Goal: Transaction & Acquisition: Purchase product/service

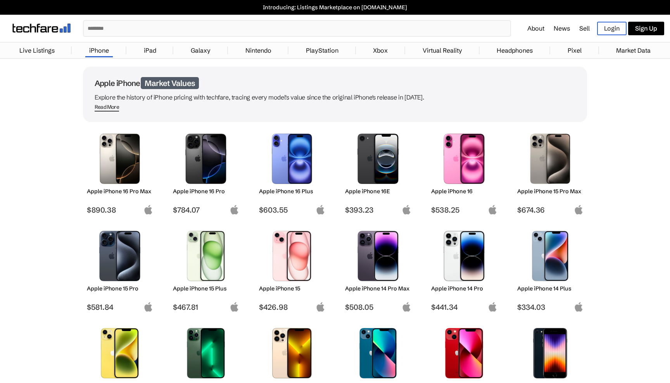
click at [550, 178] on img at bounding box center [550, 159] width 55 height 50
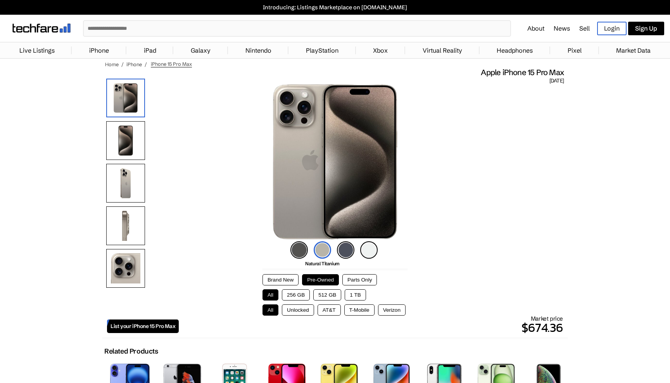
click at [296, 245] on img at bounding box center [298, 249] width 17 height 17
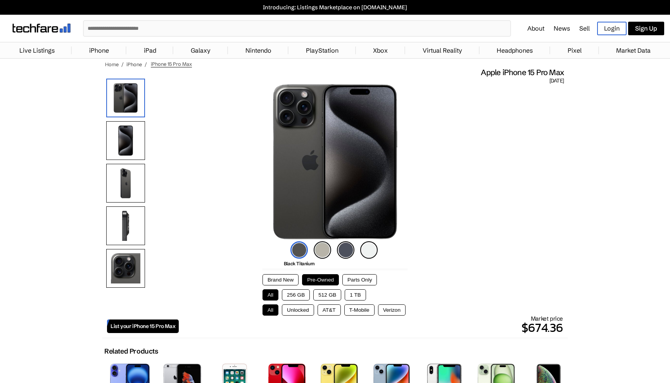
click at [343, 250] on img at bounding box center [345, 249] width 17 height 17
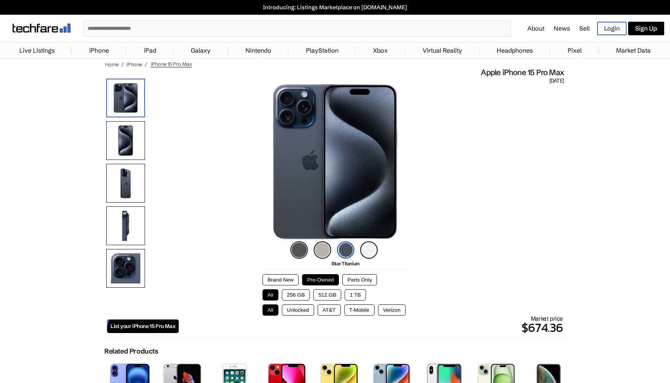
click at [329, 292] on button "512 GB" at bounding box center [327, 295] width 28 height 11
click at [403, 311] on button "Verizon" at bounding box center [392, 310] width 28 height 11
click at [290, 309] on button "Unlocked" at bounding box center [298, 310] width 32 height 11
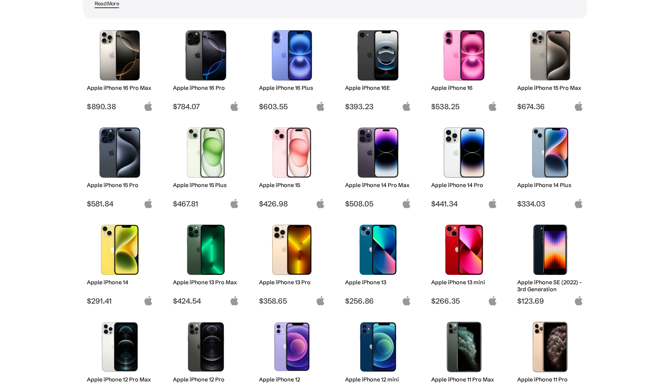
scroll to position [103, 0]
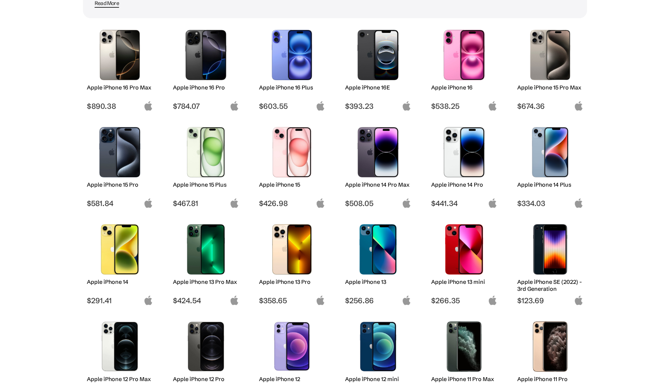
click at [469, 255] on img at bounding box center [464, 249] width 55 height 50
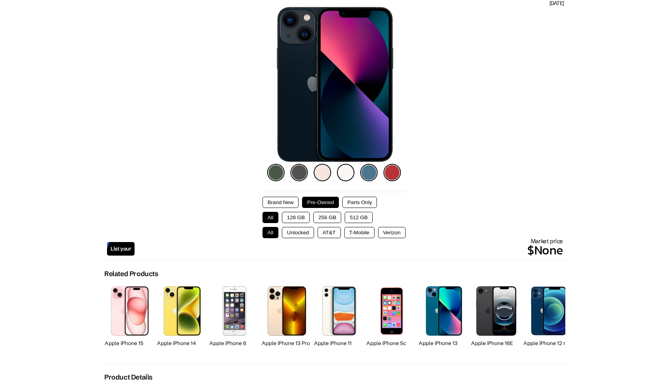
scroll to position [72, 0]
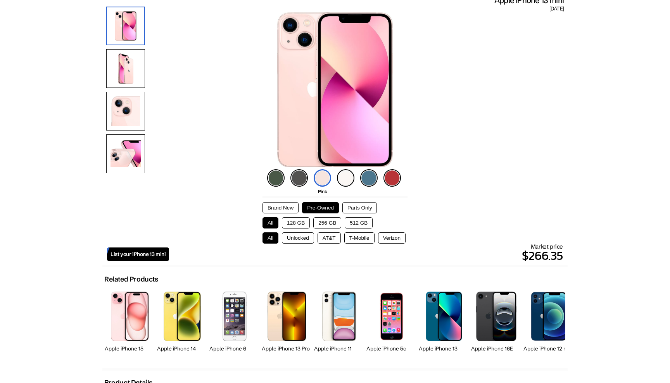
click at [350, 221] on button "512 GB" at bounding box center [359, 222] width 28 height 11
click at [297, 237] on button "Unlocked" at bounding box center [298, 238] width 32 height 11
click at [298, 240] on button "Unlocked" at bounding box center [298, 238] width 32 height 11
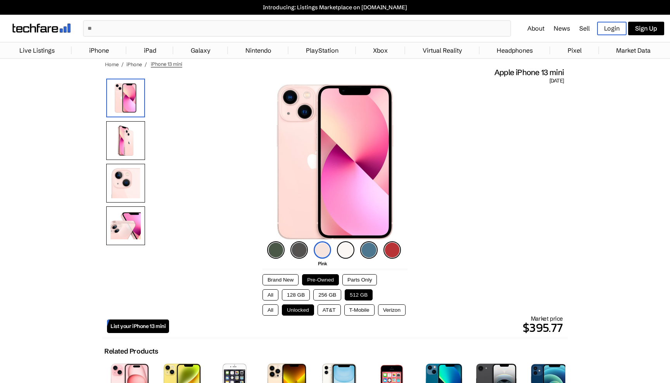
scroll to position [0, 0]
